Goal: Transaction & Acquisition: Purchase product/service

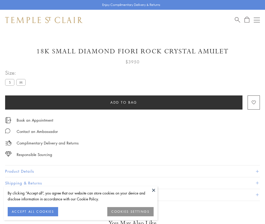
click at [124, 102] on span "Add to bag" at bounding box center [123, 102] width 27 height 6
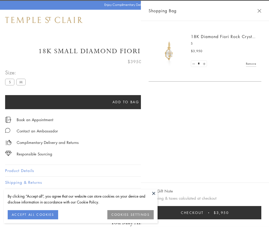
click at [204, 213] on span "Checkout" at bounding box center [192, 213] width 23 height 6
